Goal: Contribute content: Contribute content

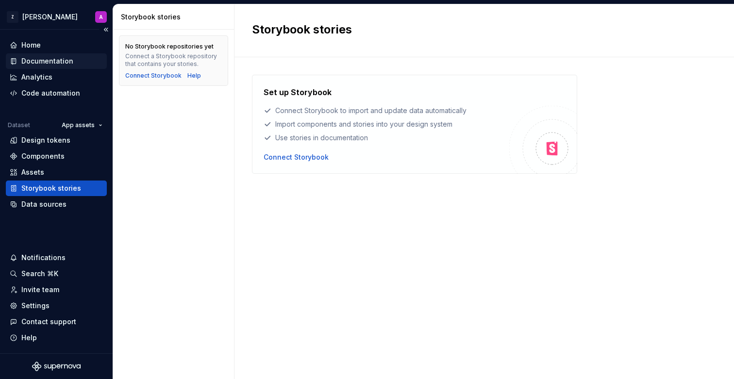
click at [45, 65] on div "Documentation" at bounding box center [47, 61] width 52 height 10
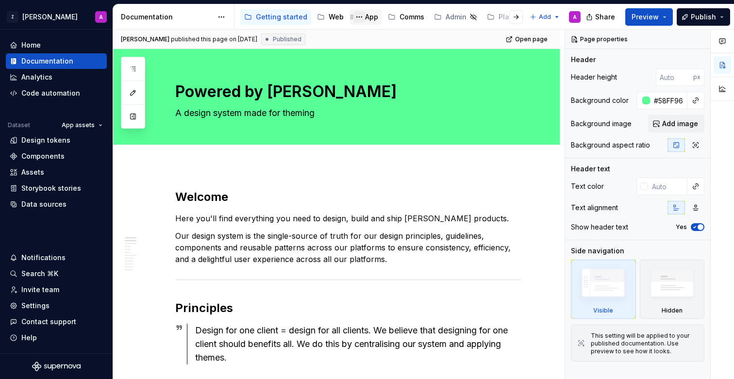
click at [361, 18] on button "Page tree" at bounding box center [359, 17] width 12 height 12
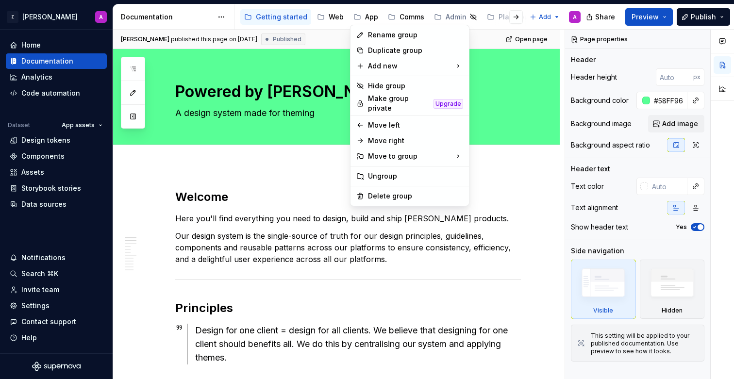
click at [368, 17] on html "Z [PERSON_NAME] A Home Documentation Analytics Code automation Dataset App asse…" at bounding box center [367, 189] width 734 height 379
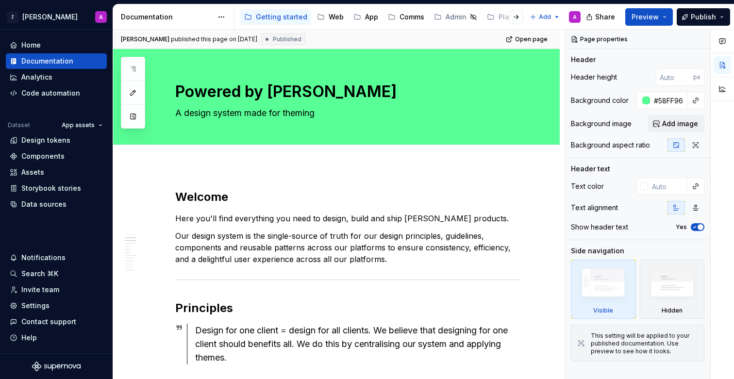
click at [368, 17] on div "App" at bounding box center [371, 17] width 13 height 10
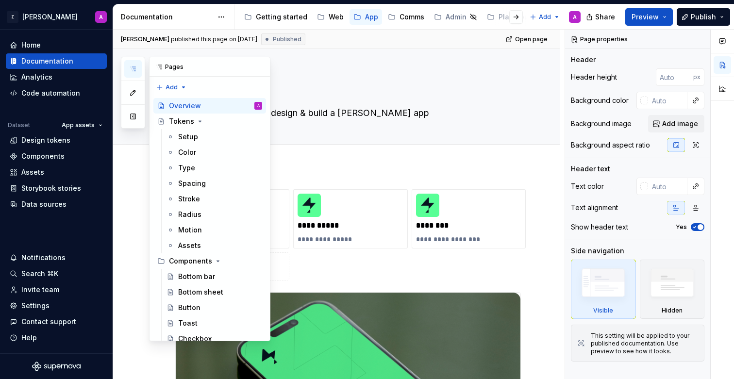
click at [133, 73] on button "button" at bounding box center [132, 68] width 17 height 17
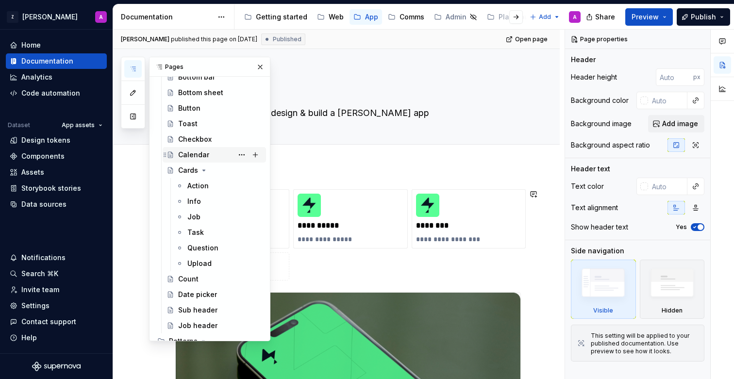
scroll to position [207, 0]
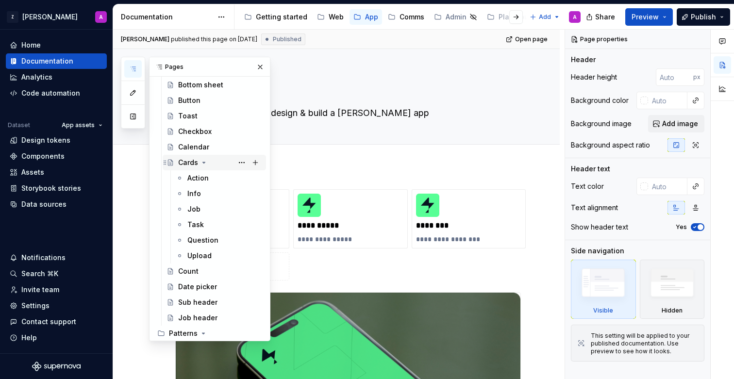
click at [201, 161] on icon "Page tree" at bounding box center [204, 163] width 8 height 8
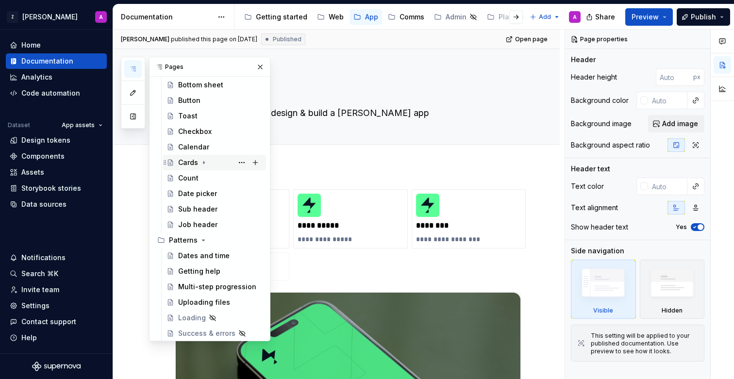
click at [201, 160] on icon "Page tree" at bounding box center [204, 163] width 8 height 8
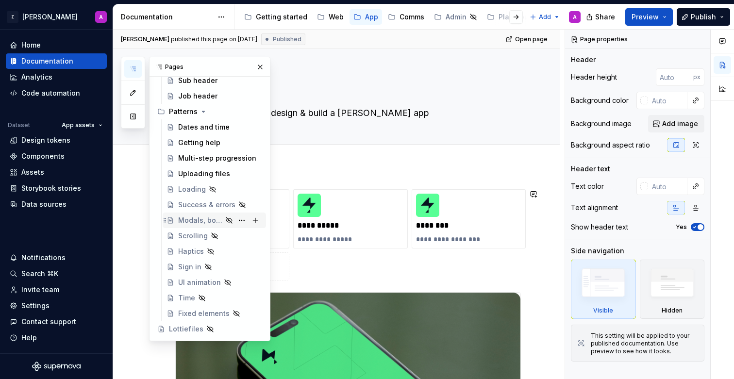
scroll to position [425, 0]
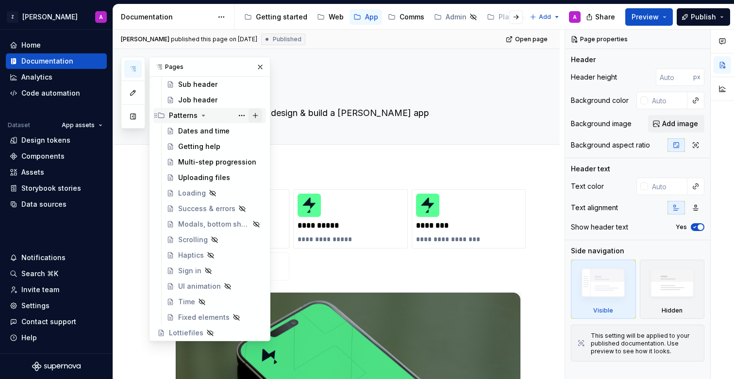
click at [254, 116] on button "Page tree" at bounding box center [256, 116] width 14 height 14
type textarea "*"
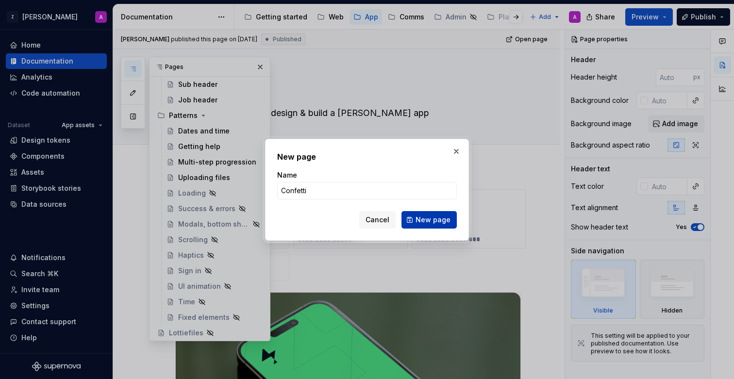
type input "Confetti"
click at [429, 219] on span "New page" at bounding box center [433, 220] width 35 height 10
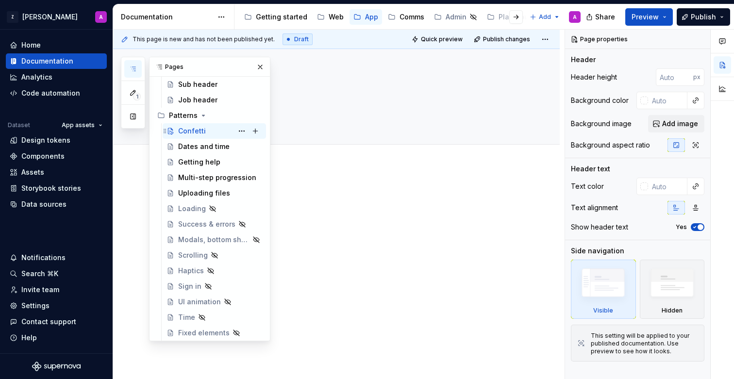
click at [216, 134] on div "Confetti A" at bounding box center [220, 131] width 84 height 14
click at [339, 107] on textarea at bounding box center [346, 113] width 346 height 16
click at [259, 68] on button "button" at bounding box center [260, 67] width 14 height 14
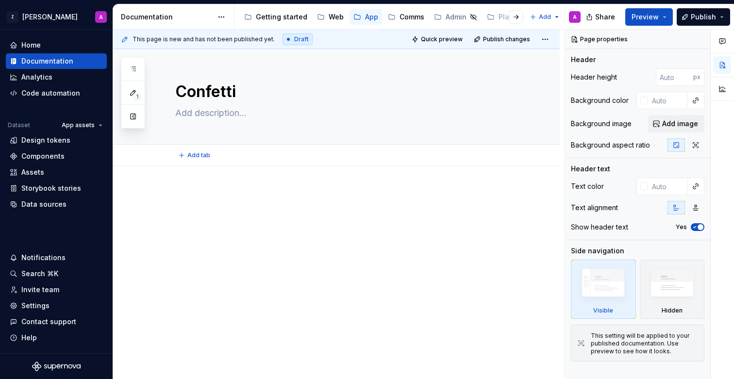
type textarea "*"
click at [248, 200] on p at bounding box center [348, 195] width 346 height 12
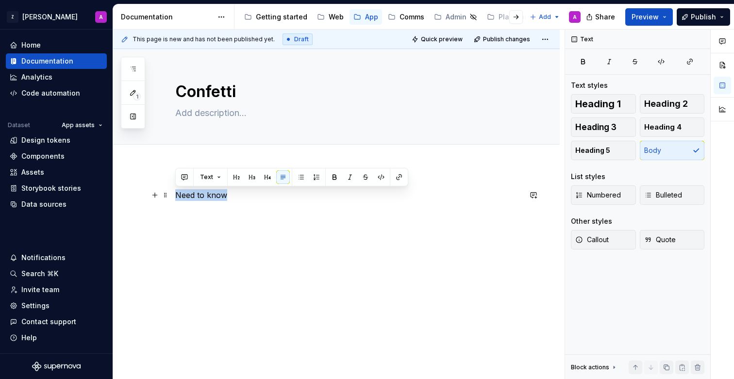
drag, startPoint x: 240, startPoint y: 195, endPoint x: 176, endPoint y: 192, distance: 64.1
click at [176, 192] on p "Need to know" at bounding box center [348, 195] width 346 height 12
click at [255, 179] on button "button" at bounding box center [252, 177] width 14 height 14
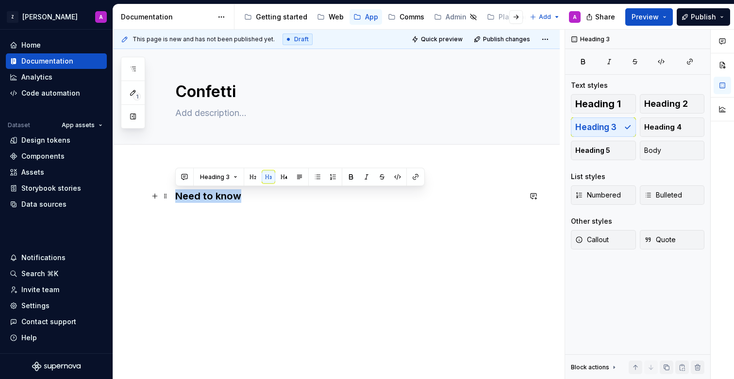
drag, startPoint x: 241, startPoint y: 196, endPoint x: 253, endPoint y: 198, distance: 12.8
click at [253, 198] on h3 "Need to know" at bounding box center [348, 196] width 346 height 14
click at [252, 180] on button "button" at bounding box center [253, 177] width 14 height 14
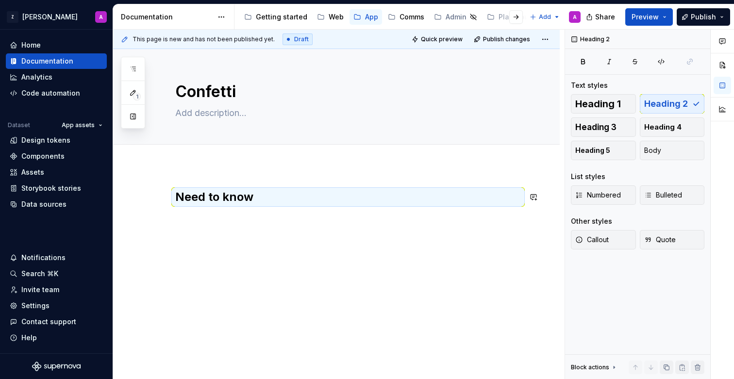
click at [252, 208] on div "Need to know" at bounding box center [348, 207] width 346 height 37
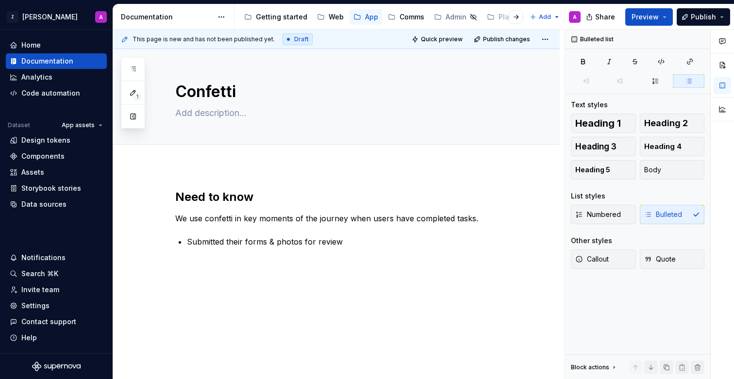
type textarea "*"
